Goal: Transaction & Acquisition: Obtain resource

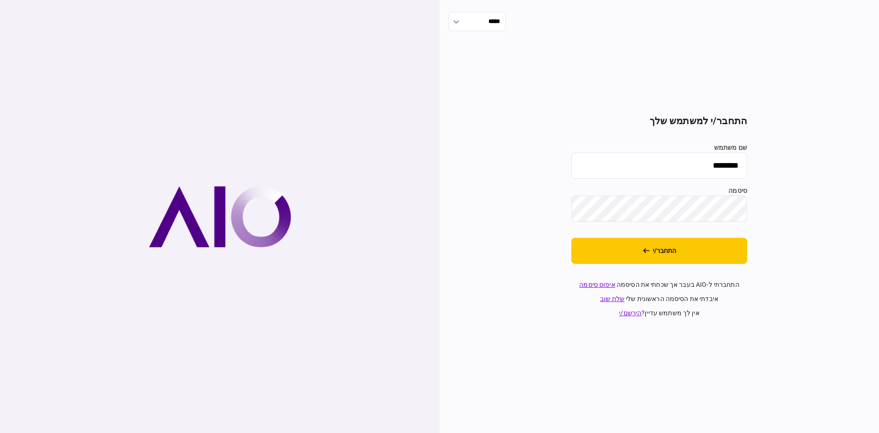
click at [615, 256] on button "התחבר/י" at bounding box center [660, 251] width 176 height 26
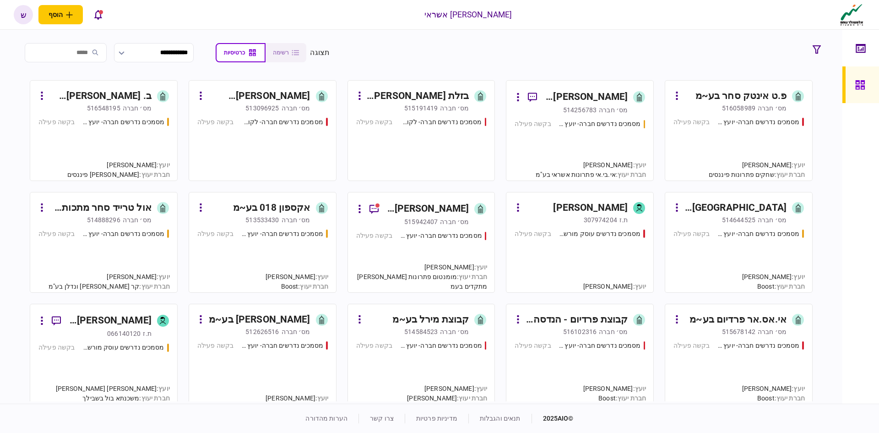
click at [602, 103] on div "[PERSON_NAME] מוטורס בע~מ" at bounding box center [586, 97] width 83 height 15
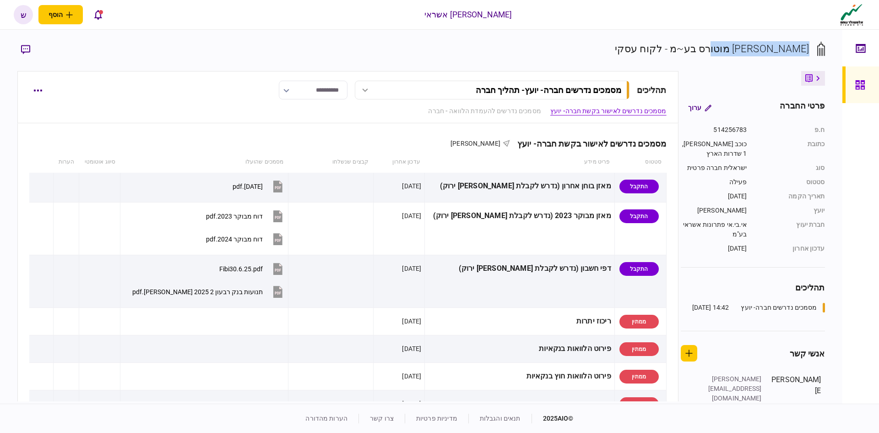
drag, startPoint x: 808, startPoint y: 47, endPoint x: 721, endPoint y: 54, distance: 86.8
click at [721, 54] on div "[PERSON_NAME] מוטורס בע~מ - לקוח עסקי" at bounding box center [712, 48] width 195 height 15
copy div "[PERSON_NAME] מוטורס בע~מ"
click at [41, 92] on button "button" at bounding box center [37, 90] width 16 height 16
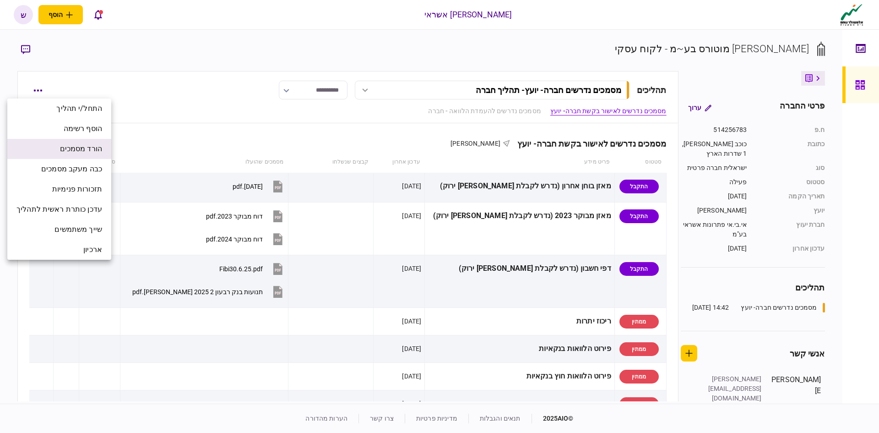
click at [79, 151] on span "הורד מסמכים" at bounding box center [81, 148] width 42 height 11
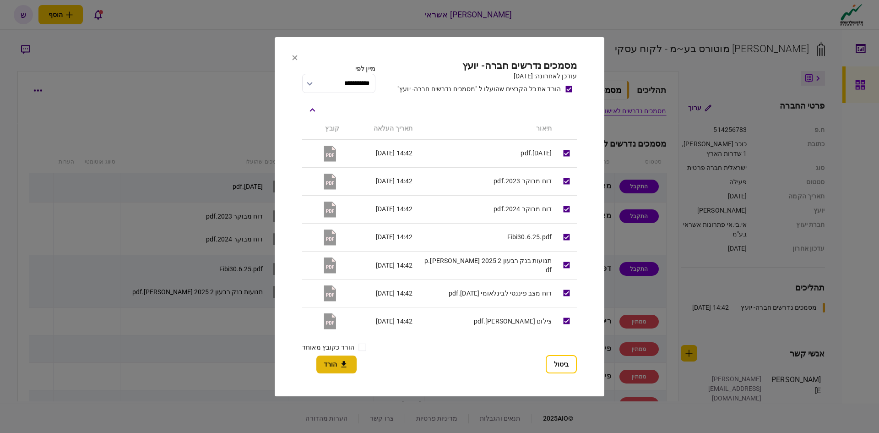
click at [339, 362] on icon "button" at bounding box center [343, 364] width 11 height 9
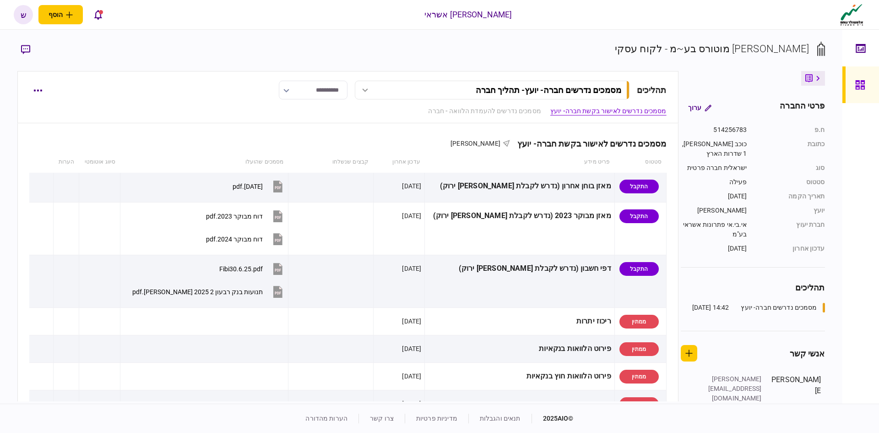
scroll to position [275, 0]
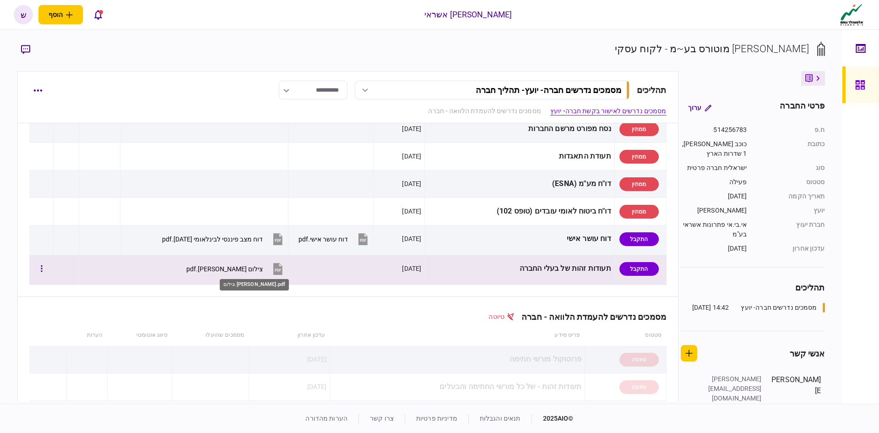
click at [245, 269] on div "צילום [PERSON_NAME].pdf" at bounding box center [224, 268] width 76 height 7
